Goal: Navigation & Orientation: Find specific page/section

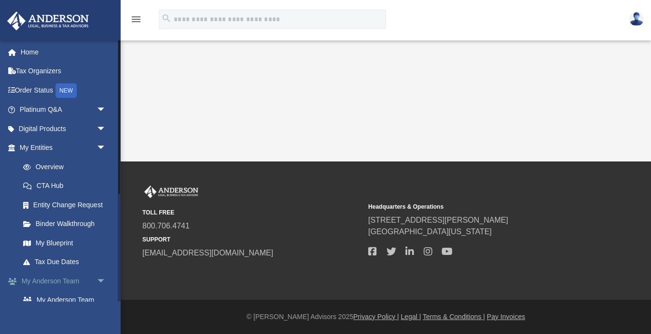
click at [101, 279] on span "arrow_drop_down" at bounding box center [105, 282] width 19 height 20
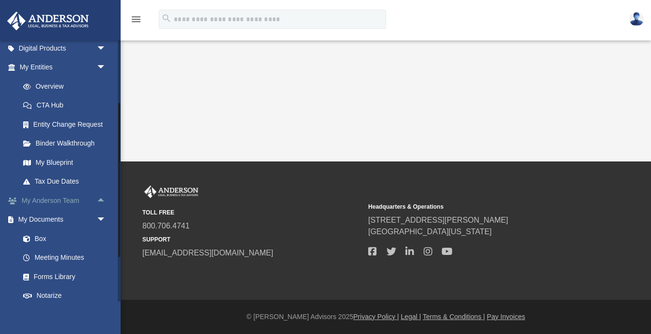
scroll to position [124, 0]
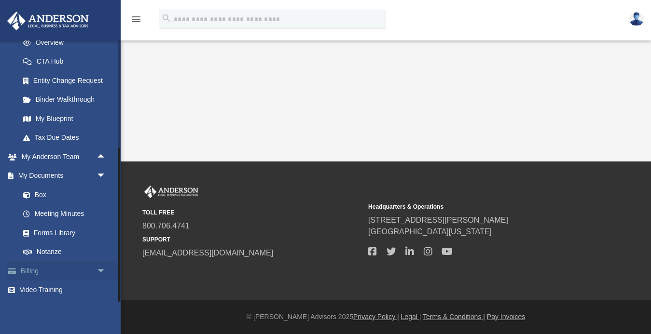
click at [96, 271] on span "arrow_drop_down" at bounding box center [105, 271] width 19 height 20
click at [65, 212] on link "Meeting Minutes" at bounding box center [67, 214] width 107 height 19
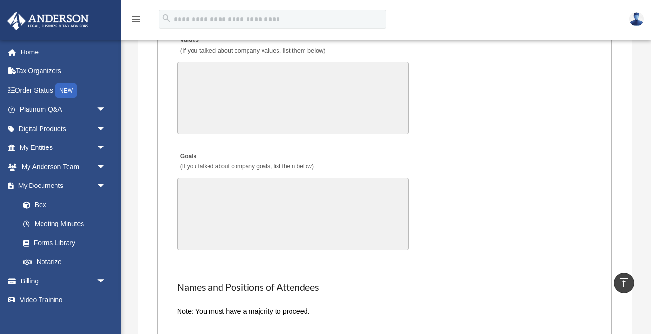
scroll to position [1789, 0]
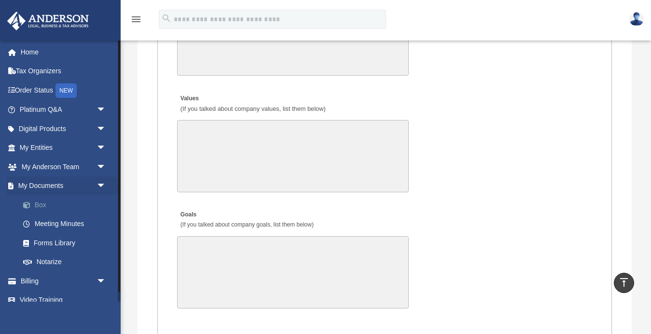
click at [45, 205] on link "Box" at bounding box center [67, 204] width 107 height 19
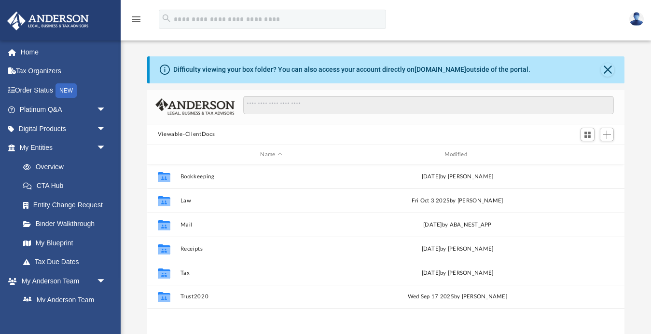
scroll to position [219, 477]
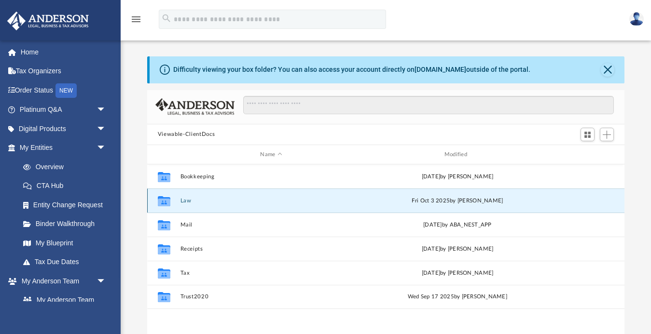
click at [192, 201] on button "Law" at bounding box center [271, 201] width 182 height 6
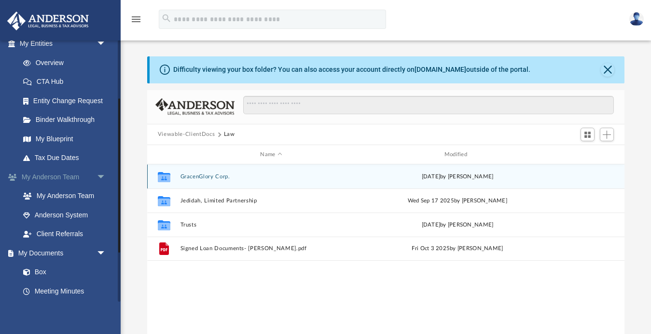
scroll to position [110, 0]
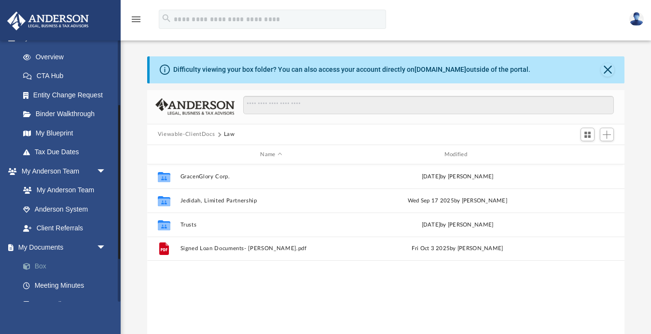
click at [59, 267] on link "Box" at bounding box center [67, 266] width 107 height 19
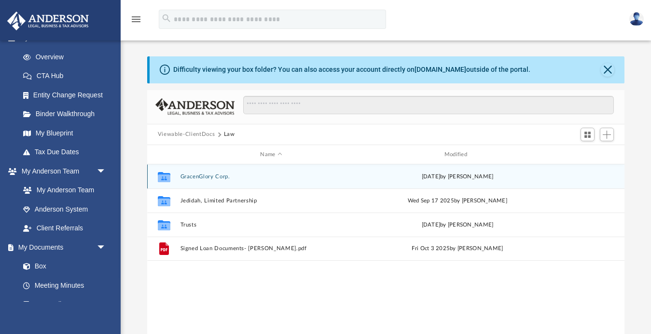
click at [221, 178] on button "GracenGlory Corp." at bounding box center [271, 177] width 182 height 6
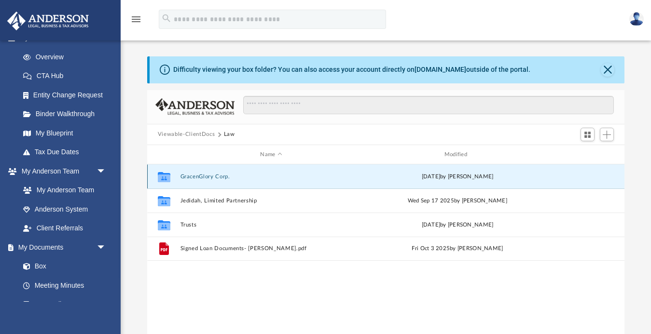
click at [221, 178] on button "GracenGlory Corp." at bounding box center [271, 177] width 182 height 6
